Goal: Task Accomplishment & Management: Use online tool/utility

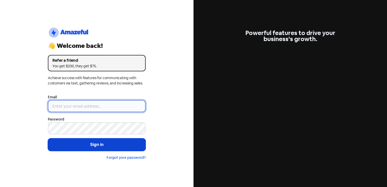
type input "[EMAIL_ADDRESS][DOMAIN_NAME]"
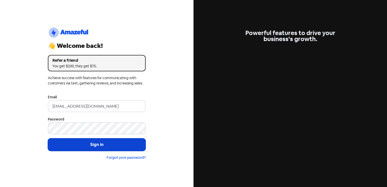
click at [89, 140] on button "Sign in" at bounding box center [97, 144] width 98 height 13
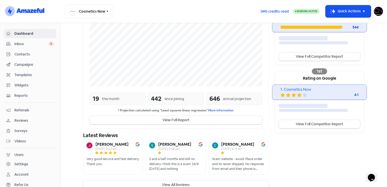
scroll to position [122, 0]
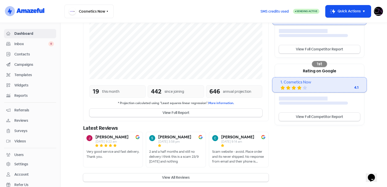
click at [95, 137] on b "[PERSON_NAME]" at bounding box center [111, 137] width 33 height 4
drag, startPoint x: 95, startPoint y: 137, endPoint x: 107, endPoint y: 137, distance: 11.3
click at [107, 137] on b "[PERSON_NAME]" at bounding box center [111, 137] width 33 height 4
copy b "[PERSON_NAME]"
click at [177, 175] on button "View All Reviews" at bounding box center [175, 177] width 185 height 8
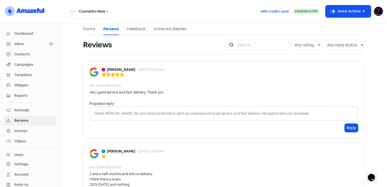
click at [32, 36] on div "Dashboard" at bounding box center [30, 34] width 48 height 6
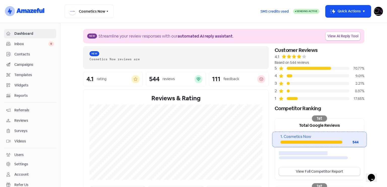
click at [335, 41] on div "New Streamline your review responses with our automated AI reply assistant . Vi…" at bounding box center [223, 36] width 281 height 14
click at [335, 39] on link "View AI Reply Tool" at bounding box center [342, 36] width 35 height 8
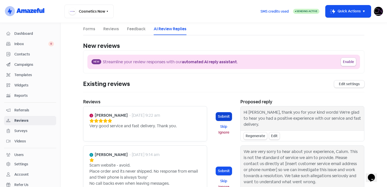
click at [225, 114] on button "Submit" at bounding box center [224, 116] width 16 height 8
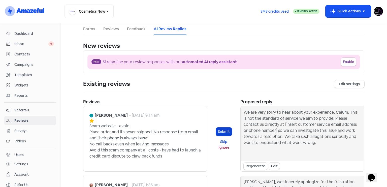
click at [227, 130] on button "Submit" at bounding box center [224, 131] width 16 height 8
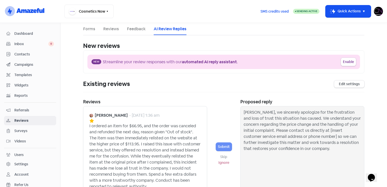
scroll to position [143, 0]
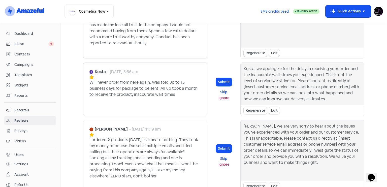
click at [34, 34] on span "Dashboard" at bounding box center [34, 33] width 40 height 5
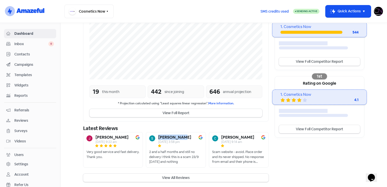
scroll to position [117, 0]
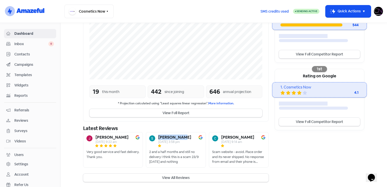
copy b "[PERSON_NAME]"
click at [33, 119] on span "Reviews" at bounding box center [34, 120] width 40 height 5
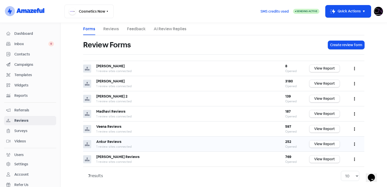
click at [334, 146] on link "View Report" at bounding box center [324, 143] width 30 height 7
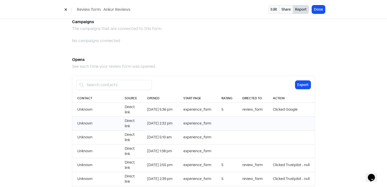
scroll to position [517, 0]
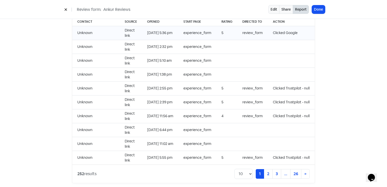
click at [228, 26] on td "5" at bounding box center [226, 33] width 21 height 14
click at [266, 169] on link "2" at bounding box center [268, 174] width 9 height 10
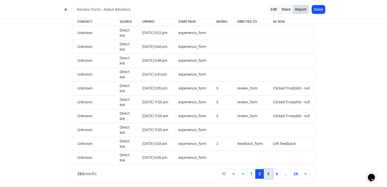
click at [265, 169] on link "3" at bounding box center [268, 174] width 9 height 10
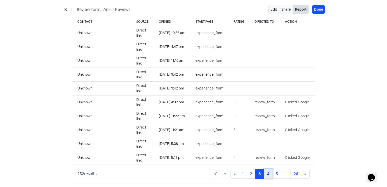
click at [268, 169] on link "4" at bounding box center [268, 174] width 9 height 10
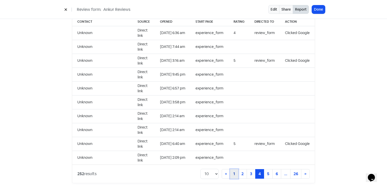
click at [236, 169] on link "1" at bounding box center [234, 174] width 8 height 10
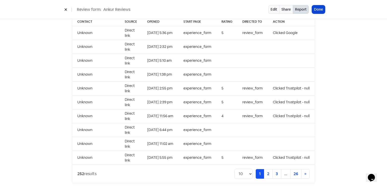
click at [318, 11] on button "Done" at bounding box center [318, 9] width 13 height 8
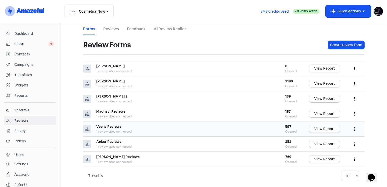
click at [329, 126] on link "View Report" at bounding box center [324, 128] width 30 height 7
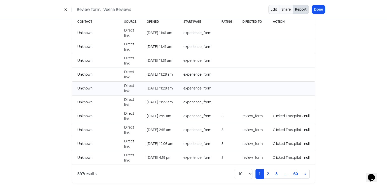
scroll to position [370, 0]
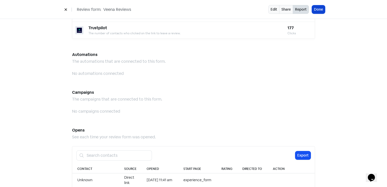
click at [316, 12] on button "Done" at bounding box center [318, 9] width 13 height 8
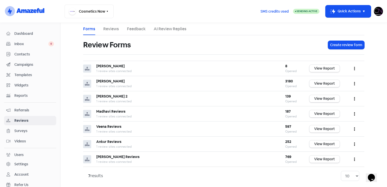
click at [25, 30] on link "Dashboard" at bounding box center [30, 33] width 52 height 9
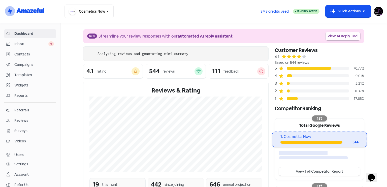
click at [349, 36] on link "View AI Reply Tool" at bounding box center [342, 36] width 35 height 8
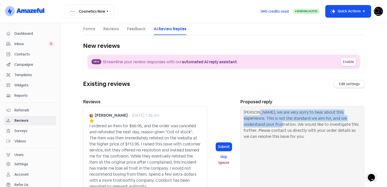
copy div "we are very sorry to hear about this experience. This is not the standard we ai…"
